Goal: Check status: Check status

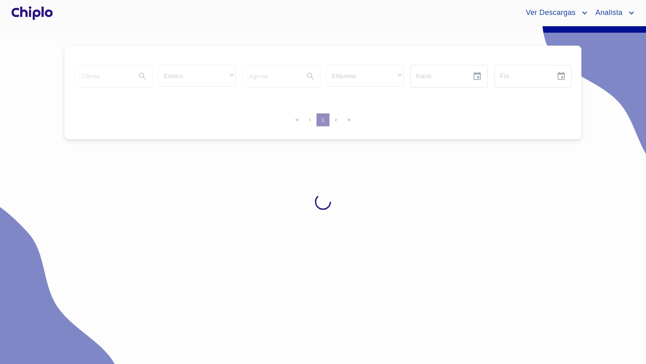
click at [99, 75] on div at bounding box center [323, 202] width 646 height 338
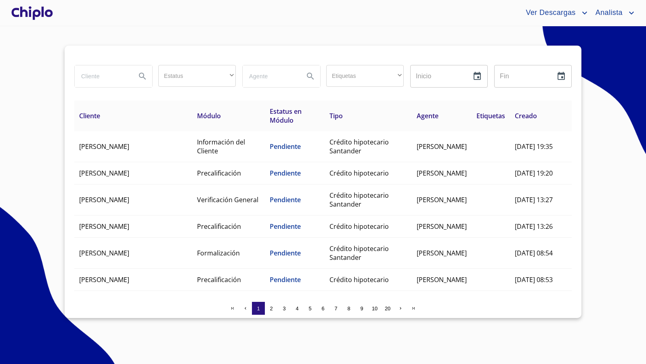
click at [99, 76] on input "search" at bounding box center [102, 76] width 55 height 22
type input "anguis"
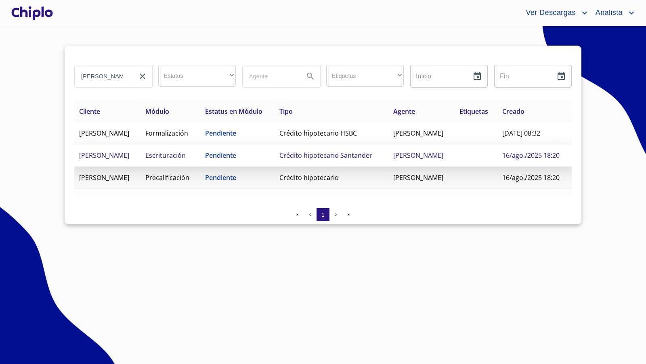
click at [97, 160] on span "[PERSON_NAME]" at bounding box center [104, 155] width 50 height 9
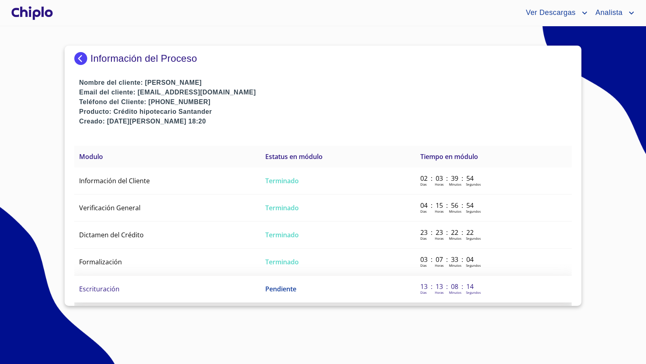
click at [105, 285] on span "Escrituración" at bounding box center [99, 289] width 40 height 9
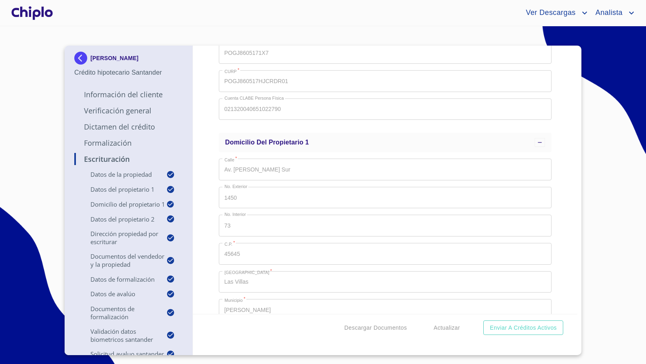
scroll to position [473, 0]
click at [568, 233] on div "Escrituración Datos de la propiedad Tipo de propiedad   * CASA EN CONDOMINIO ​ …" at bounding box center [385, 180] width 385 height 269
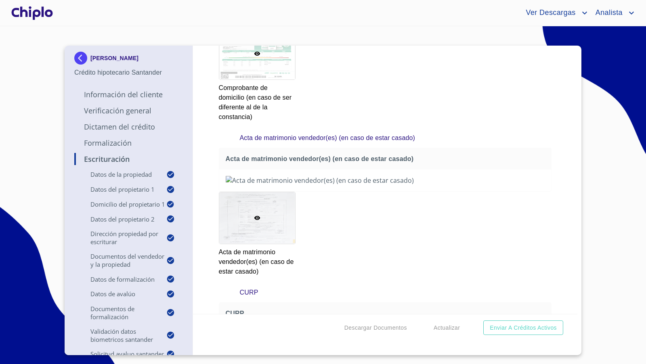
scroll to position [2702, 0]
click at [609, 253] on section "ALEJANDRO MARTINEZ ANGUIS Crédito hipotecario Santander Información del Cliente…" at bounding box center [323, 195] width 646 height 338
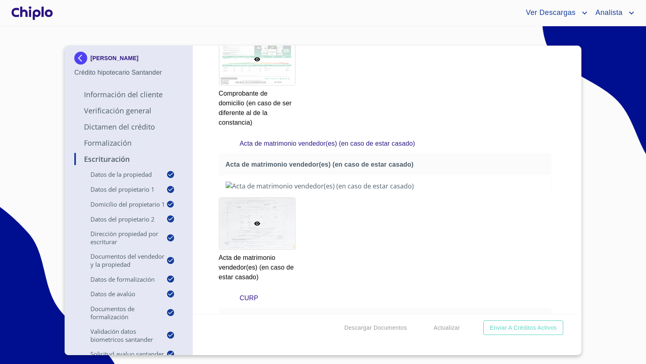
scroll to position [2693, 0]
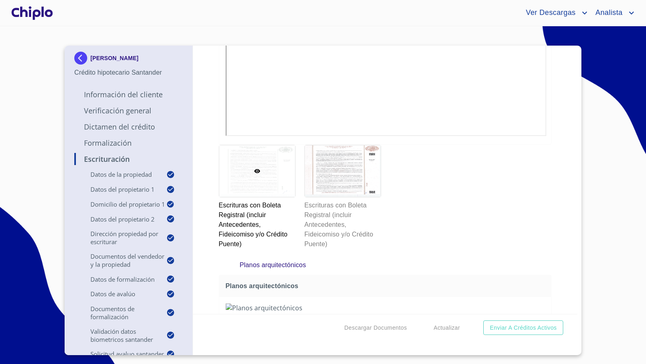
scroll to position [4184, 0]
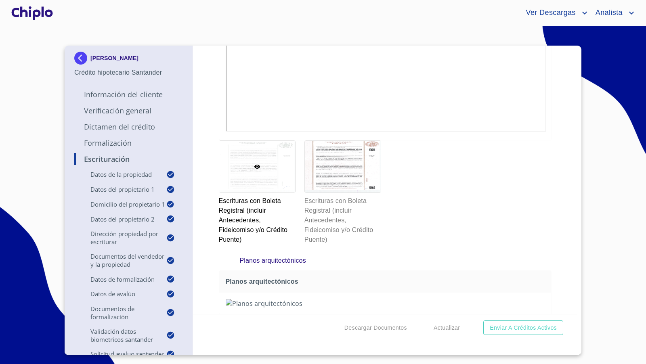
click at [554, 202] on div "Escrituración Datos de la propiedad Tipo de propiedad   * CASA EN CONDOMINIO ​ …" at bounding box center [385, 180] width 385 height 269
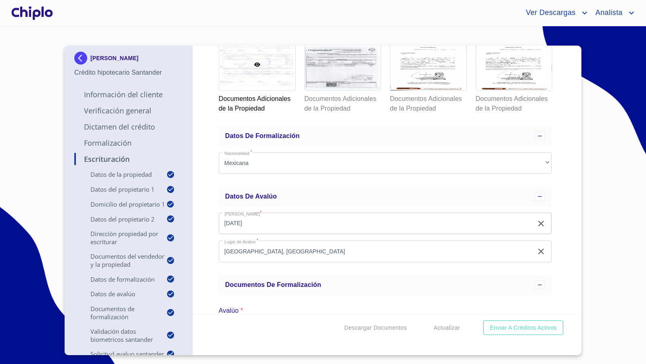
scroll to position [4800, 0]
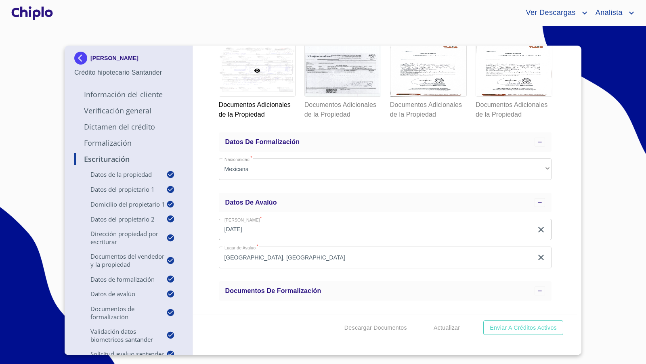
click at [550, 202] on div "Escrituración Datos de la propiedad Tipo de propiedad   * CASA EN CONDOMINIO ​ …" at bounding box center [385, 180] width 385 height 269
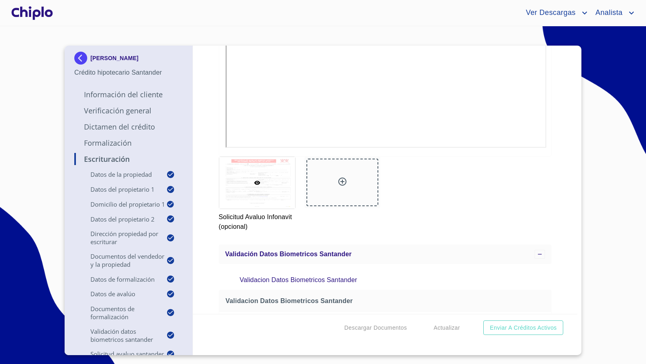
scroll to position [6316, 0]
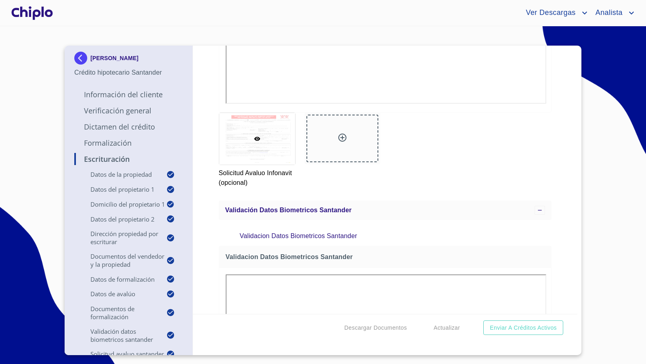
click at [112, 138] on div "Dictamen del Crédito" at bounding box center [128, 130] width 109 height 16
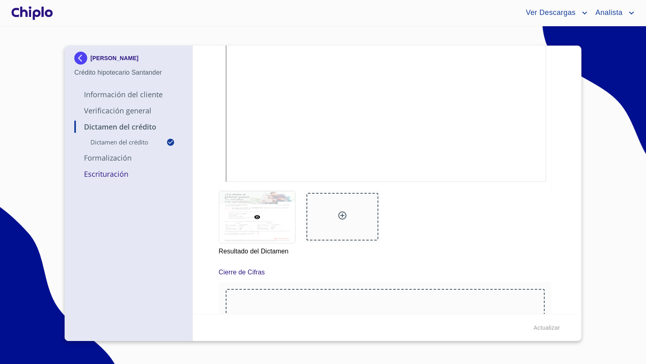
scroll to position [297, 0]
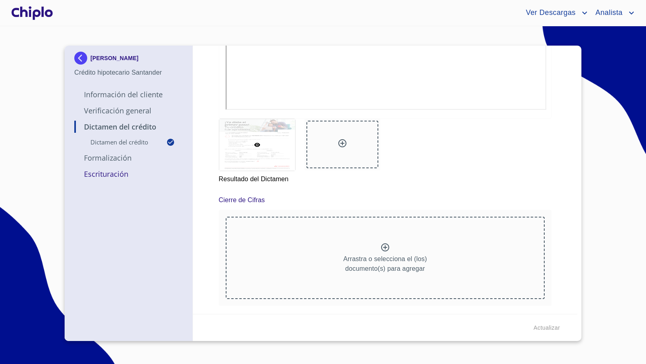
click at [103, 177] on p "Escrituración" at bounding box center [128, 174] width 109 height 10
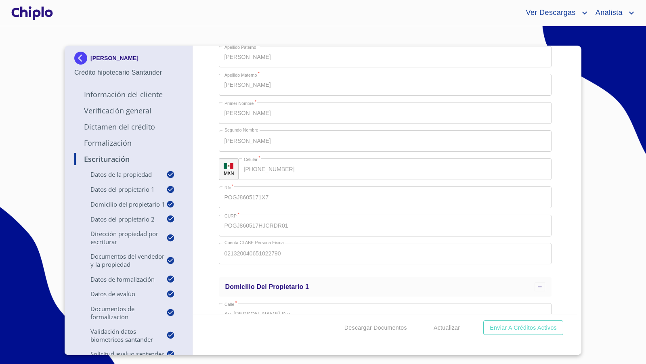
click at [568, 221] on div "Escrituración Datos de la propiedad Tipo de propiedad   * CASA EN CONDOMINIO ​ …" at bounding box center [385, 180] width 385 height 269
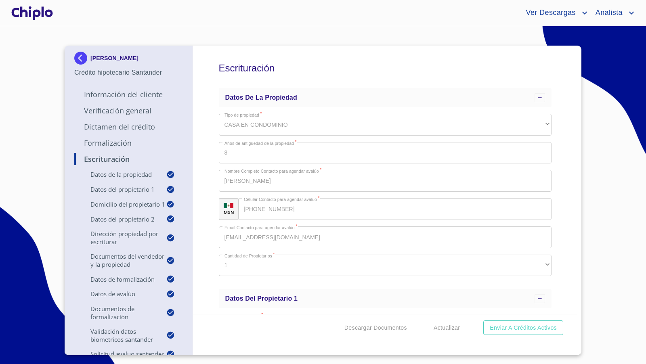
scroll to position [297, 0]
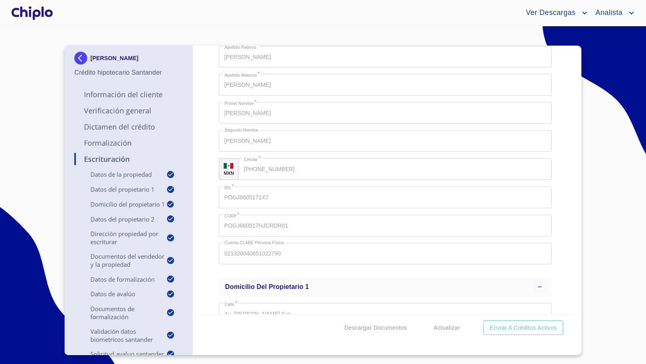
click at [549, 226] on div "Escrituración Datos de la propiedad Tipo de propiedad   * CASA EN CONDOMINIO ​ …" at bounding box center [385, 180] width 385 height 269
click at [209, 203] on div "Escrituración Datos de la propiedad Tipo de propiedad   * CASA EN CONDOMINIO ​ …" at bounding box center [385, 180] width 385 height 269
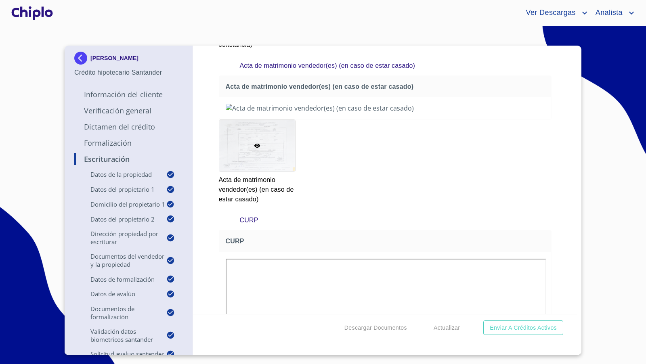
scroll to position [2762, 0]
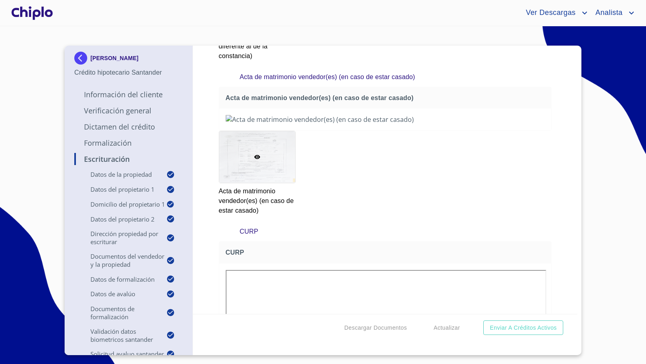
click at [567, 189] on div "Escrituración Datos de la propiedad Tipo de propiedad   * CASA EN CONDOMINIO ​ …" at bounding box center [385, 180] width 385 height 269
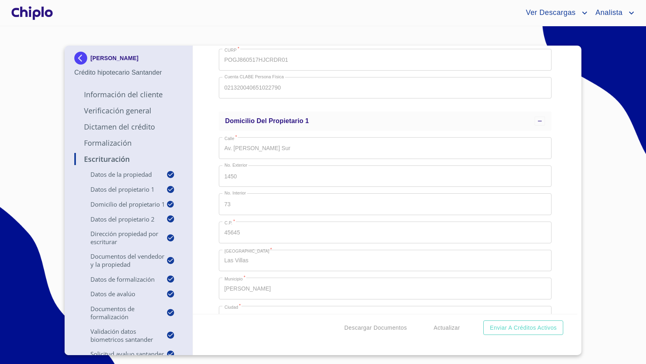
scroll to position [466, 0]
click at [556, 234] on div "Escrituración Datos de la propiedad Tipo de propiedad   * CASA EN CONDOMINIO ​ …" at bounding box center [385, 180] width 385 height 269
click at [550, 167] on div "Escrituración Datos de la propiedad Tipo de propiedad   * CASA EN CONDOMINIO ​ …" at bounding box center [385, 180] width 385 height 269
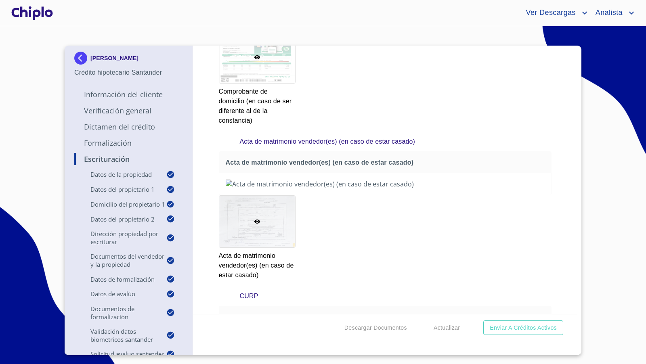
scroll to position [2701, 0]
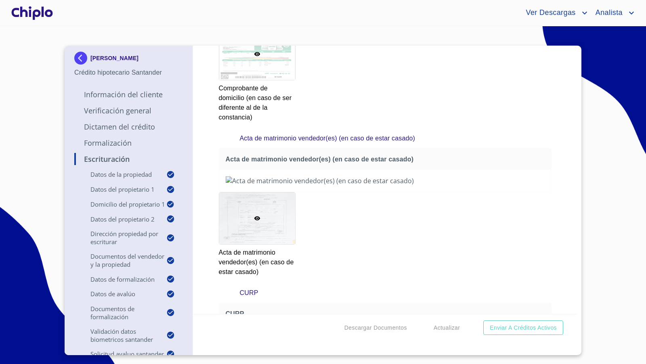
click at [554, 178] on div "Escrituración Datos de la propiedad Tipo de propiedad   * CASA EN CONDOMINIO ​ …" at bounding box center [385, 180] width 385 height 269
